Goal: Go to known website: Access a specific website the user already knows

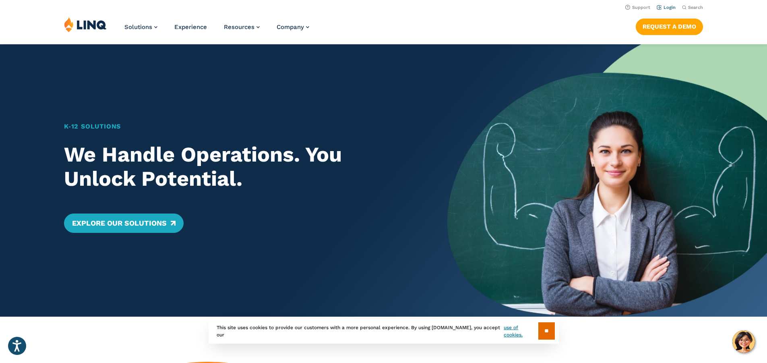
click at [667, 6] on link "Login" at bounding box center [666, 7] width 19 height 5
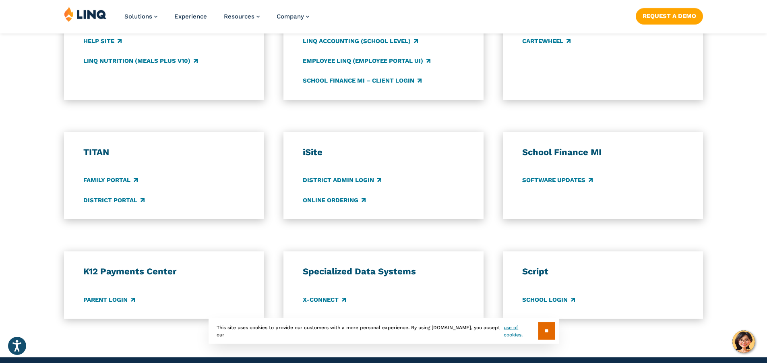
scroll to position [524, 0]
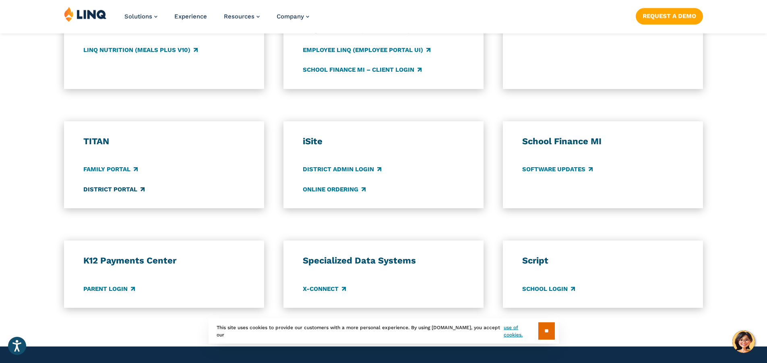
click at [95, 191] on link "District Portal" at bounding box center [113, 189] width 61 height 9
